Goal: Information Seeking & Learning: Find specific fact

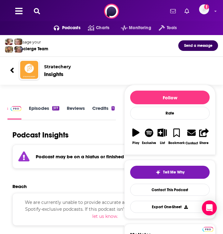
click at [38, 14] on icon at bounding box center [37, 11] width 6 height 6
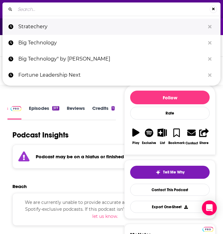
type input "[URL][DOMAIN_NAME]"
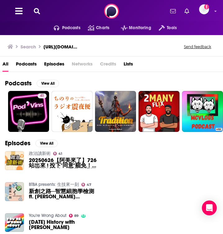
click at [75, 47] on h3 "[URL][DOMAIN_NAME]" at bounding box center [61, 47] width 37 height 6
click at [93, 46] on div "Search https://www.ft.com/podcasts Send feedback" at bounding box center [109, 46] width 205 height 9
click at [33, 13] on button at bounding box center [37, 11] width 10 height 7
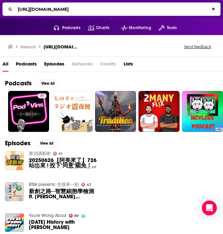
click at [53, 9] on input "[URL][DOMAIN_NAME]" at bounding box center [112, 9] width 194 height 10
type input "Financial Times"
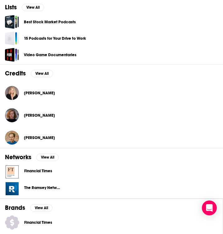
scroll to position [293, 0]
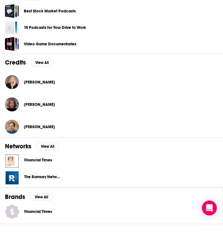
click at [31, 160] on span "Financial Times" at bounding box center [38, 159] width 28 height 5
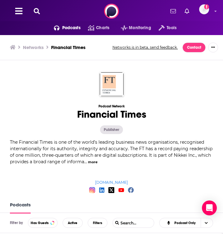
click at [37, 8] on button at bounding box center [37, 11] width 10 height 7
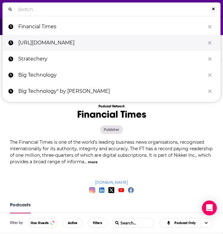
type input "FT’s Behind the Money"
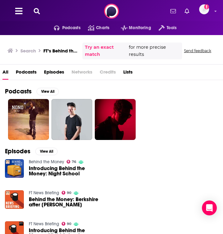
click at [42, 161] on link "Behind the Money" at bounding box center [46, 161] width 35 height 5
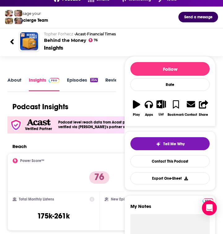
scroll to position [35, 0]
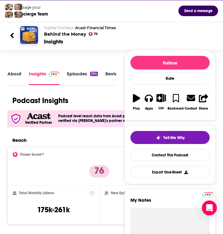
click at [14, 77] on link "About" at bounding box center [14, 78] width 14 height 14
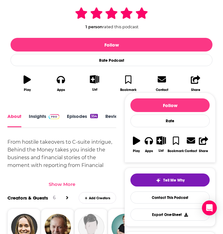
scroll to position [145, 0]
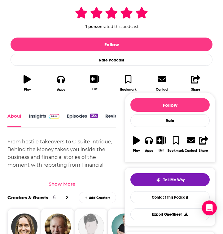
click at [58, 184] on div "Show More" at bounding box center [62, 184] width 27 height 6
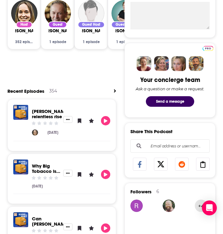
scroll to position [177, 0]
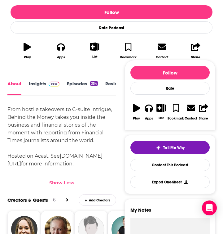
click at [75, 83] on link "Episodes 354" at bounding box center [82, 88] width 31 height 14
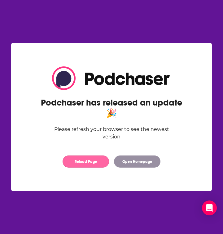
click at [80, 162] on button "Reload Page" at bounding box center [86, 161] width 47 height 12
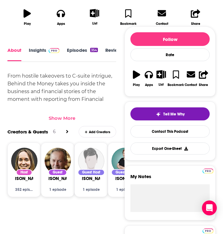
scroll to position [214, 0]
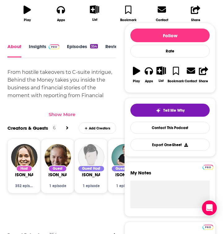
click at [37, 47] on link "Insights" at bounding box center [44, 50] width 31 height 14
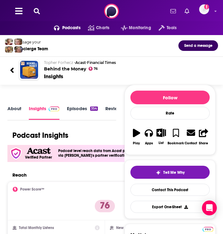
click at [38, 8] on button at bounding box center [37, 11] width 10 height 7
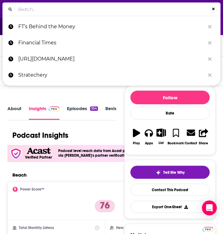
click at [36, 15] on div "Search..." at bounding box center [111, 8] width 218 height 13
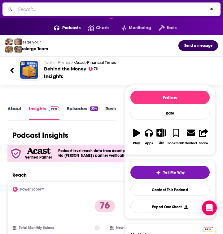
click at [36, 9] on input "Search..." at bounding box center [111, 9] width 193 height 10
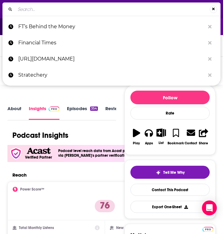
paste input "Tech Talks Daily"
type input "Tech Talks Daily"
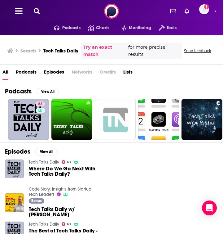
click at [42, 169] on span "Where Do We Go Next With Tech Talks Daily?" at bounding box center [64, 171] width 71 height 11
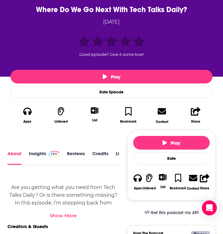
scroll to position [138, 0]
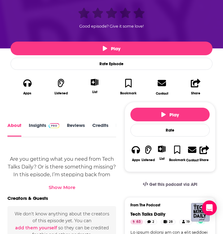
click at [38, 122] on div "About Insights Reviews Credits Lists Transcript" at bounding box center [61, 130] width 109 height 16
click at [36, 128] on link "Insights" at bounding box center [44, 129] width 31 height 14
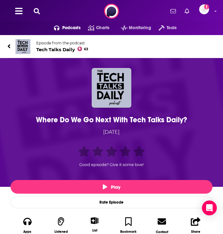
click at [32, 14] on button at bounding box center [37, 11] width 10 height 7
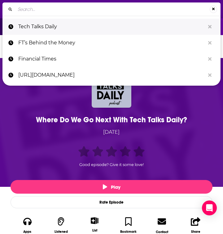
type input "Future of Business & Technology"
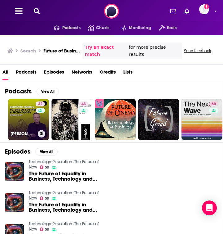
click at [16, 122] on link "42 [PERSON_NAME] Future of Business & Technology Podcast" at bounding box center [28, 119] width 41 height 41
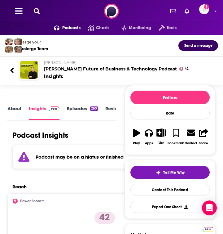
click at [34, 12] on icon at bounding box center [37, 11] width 6 height 6
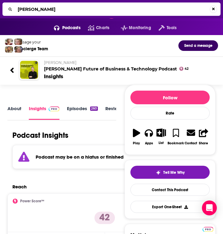
type input "Newcomer"
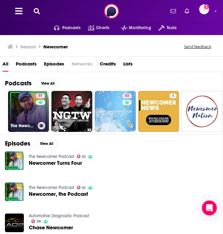
click at [20, 111] on link "51 The Newcomer Podcast" at bounding box center [28, 111] width 41 height 41
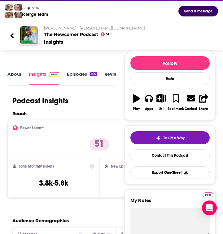
scroll to position [40, 0]
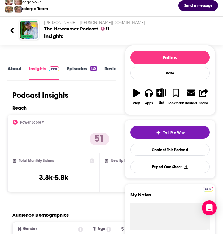
click at [12, 69] on link "About" at bounding box center [14, 72] width 14 height 14
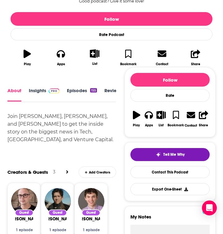
scroll to position [163, 0]
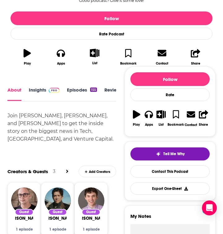
click at [44, 122] on div "Join [PERSON_NAME], [PERSON_NAME], and [PERSON_NAME] to get the inside story on…" at bounding box center [61, 127] width 109 height 31
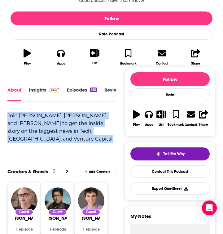
click at [44, 122] on div "Join [PERSON_NAME], [PERSON_NAME], and [PERSON_NAME] to get the inside story on…" at bounding box center [61, 127] width 109 height 31
copy div "Join [PERSON_NAME], [PERSON_NAME], and [PERSON_NAME] to get the inside story on…"
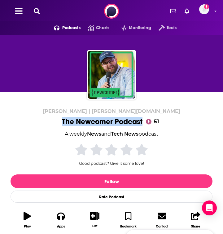
drag, startPoint x: 50, startPoint y: 124, endPoint x: 144, endPoint y: 122, distance: 94.0
click at [144, 122] on div "[PERSON_NAME] | [PERSON_NAME][DOMAIN_NAME] The Newcomer Podcast 51 A weekly New…" at bounding box center [112, 170] width 202 height 124
copy h1 "The Newcomer Podcast"
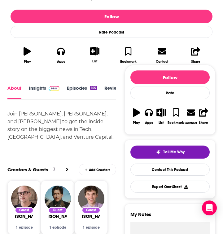
scroll to position [164, 0]
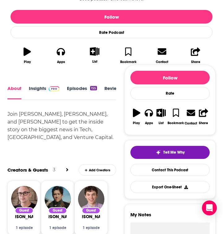
click at [33, 92] on link "Insights" at bounding box center [44, 93] width 31 height 14
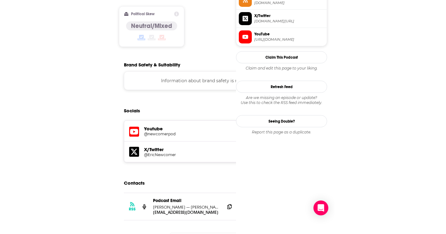
scroll to position [546, 0]
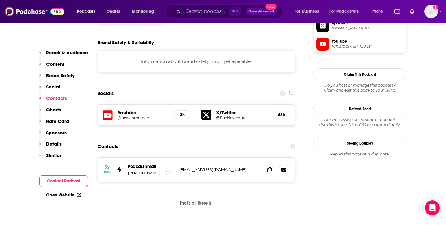
click at [198, 4] on div "Podcasts Charts Monitoring ⌘ K Open Advanced New For Business For Podcasters Mo…" at bounding box center [223, 11] width 446 height 23
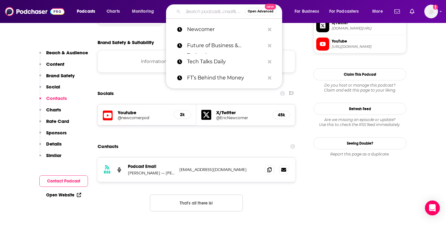
click at [198, 7] on input "Search podcasts, credits, & more..." at bounding box center [214, 12] width 62 height 10
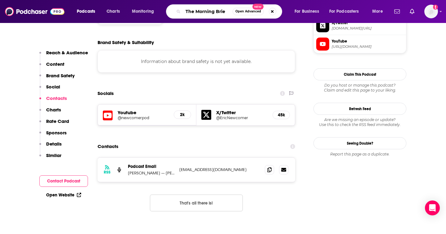
type input "The Morning Brief"
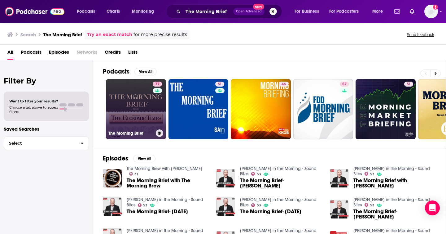
click at [138, 93] on link "77 The Morning Brief" at bounding box center [136, 109] width 60 height 60
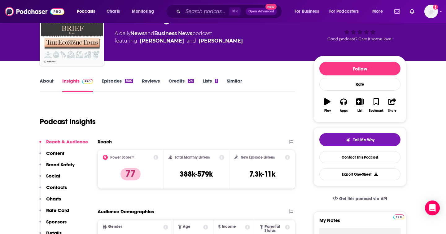
scroll to position [38, 0]
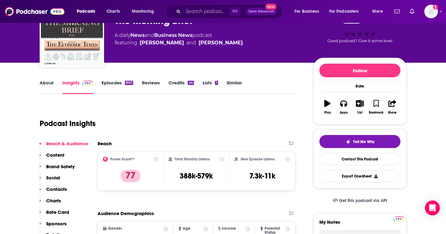
click at [46, 81] on link "About" at bounding box center [47, 87] width 14 height 14
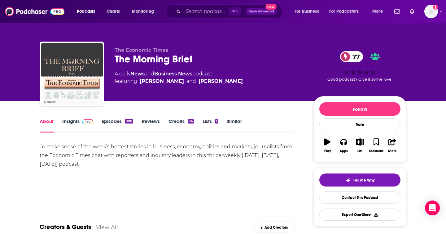
click at [94, 154] on div "To make sense of the week’s hottest stories in business, economy, politics and …" at bounding box center [168, 155] width 256 height 26
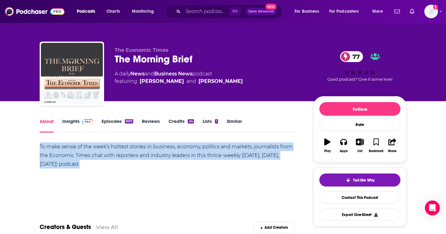
click at [94, 154] on div "To make sense of the week’s hottest stories in business, economy, politics and …" at bounding box center [168, 155] width 256 height 26
copy div "To make sense of the week’s hottest stories in business, economy, politics and …"
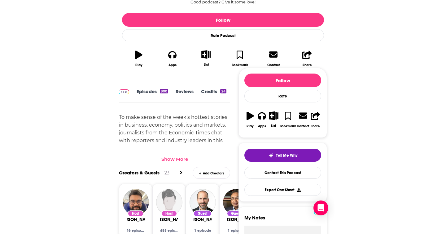
scroll to position [170, 0]
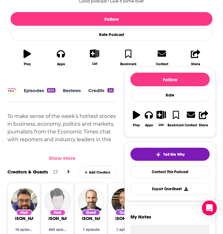
click at [47, 124] on div "To make sense of the week’s hottest stories in business, economy, politics and …" at bounding box center [61, 135] width 109 height 47
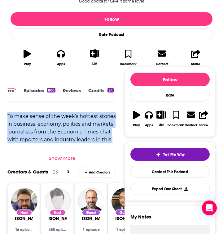
click at [47, 124] on div "To make sense of the week’s hottest stories in business, economy, politics and …" at bounding box center [61, 135] width 109 height 47
copy div "To make sense of the week’s hottest stories in business, economy, politics and …"
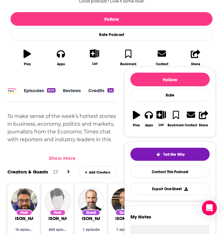
click at [63, 122] on div "To make sense of the week’s hottest stories in business, economy, politics and …" at bounding box center [61, 135] width 109 height 47
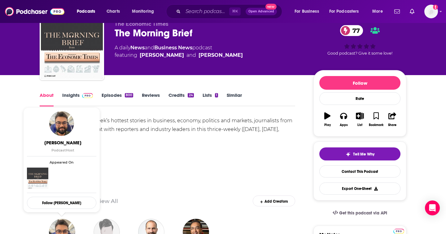
scroll to position [25, 0]
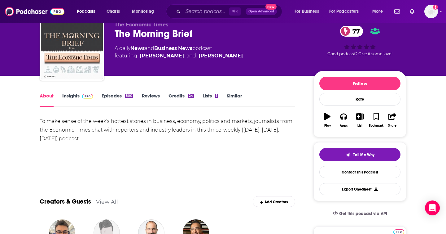
click at [71, 95] on link "Insights" at bounding box center [77, 100] width 31 height 14
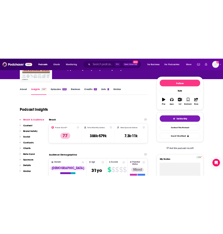
scroll to position [61, 0]
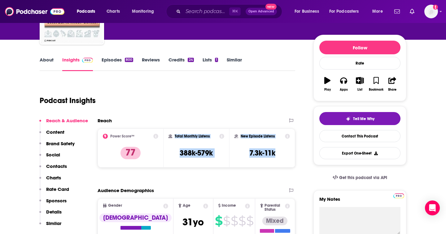
drag, startPoint x: 169, startPoint y: 133, endPoint x: 284, endPoint y: 160, distance: 118.4
click at [223, 160] on div "Power Score™ 77 Total Monthly Listens 388k-579k New Episode Listens 7.3k-11k" at bounding box center [197, 147] width 198 height 39
copy div "Total Monthly Listens 388k-579k New Episode Listens 7.3k-11k"
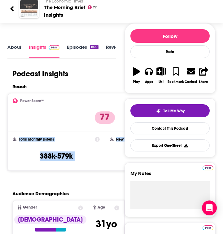
scroll to position [0, 0]
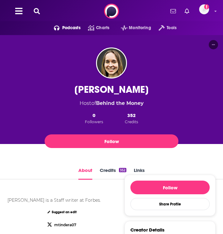
drag, startPoint x: 63, startPoint y: 91, endPoint x: 152, endPoint y: 90, distance: 89.0
click at [152, 90] on div "Michela Tindera Host of Behind the Money 0 Followers 352 Credits Follow" at bounding box center [111, 116] width 199 height 67
copy h1 "[PERSON_NAME]"
